Goal: Task Accomplishment & Management: Manage account settings

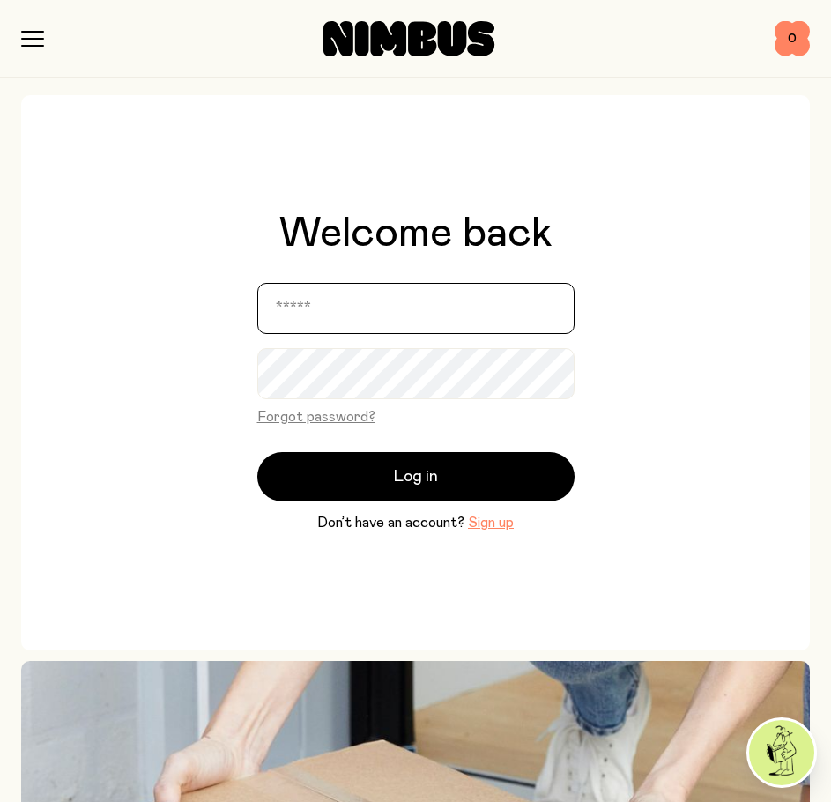
click at [432, 300] on input "email" at bounding box center [415, 308] width 317 height 51
type input "**********"
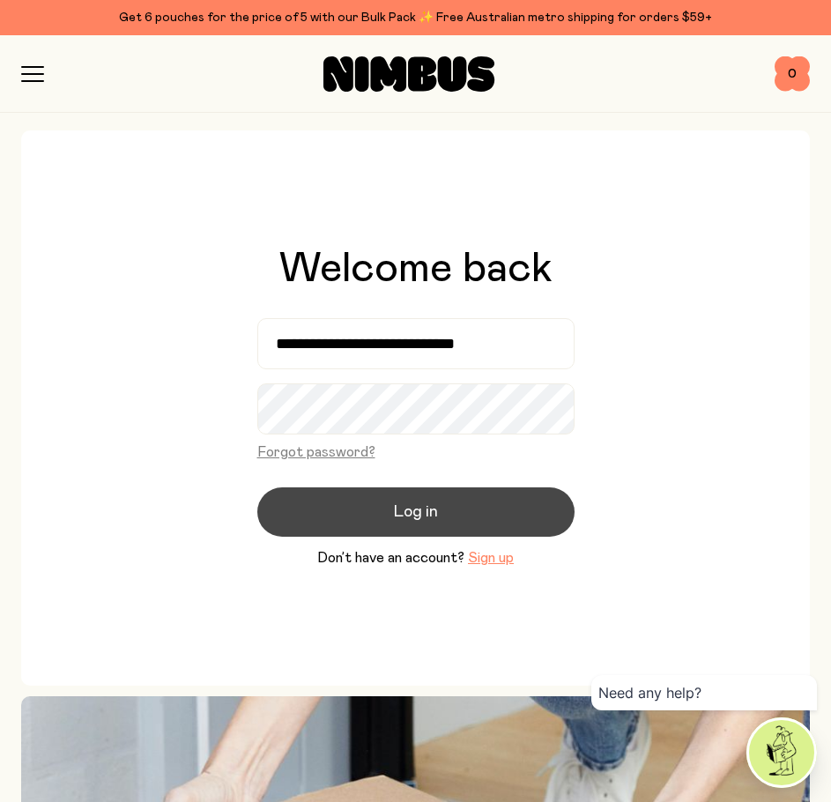
click at [462, 511] on button "Log in" at bounding box center [415, 511] width 317 height 49
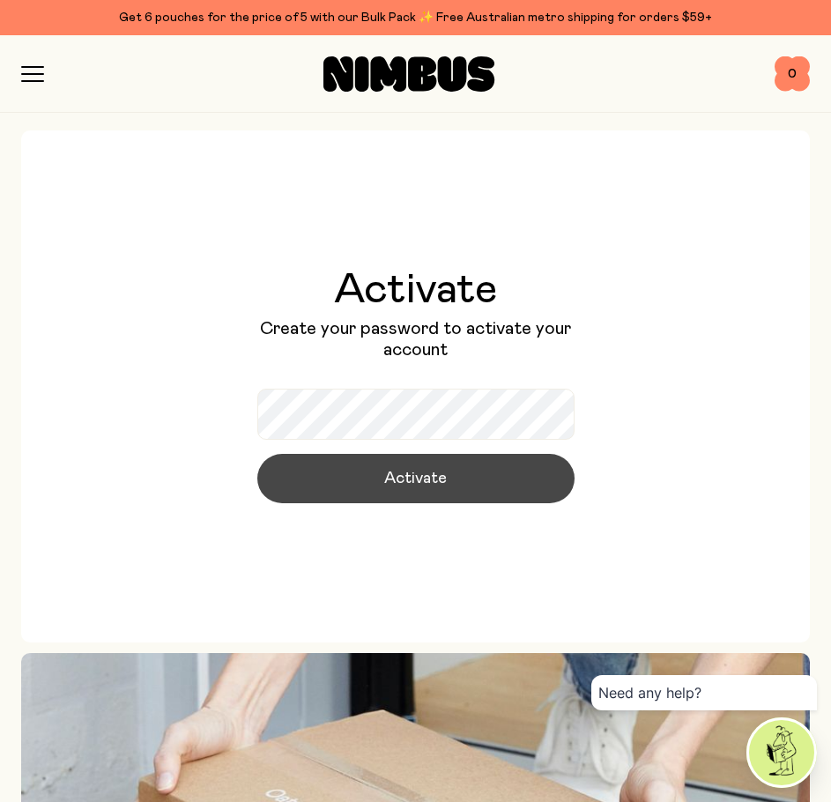
click at [451, 473] on button "Activate" at bounding box center [415, 478] width 317 height 49
